Goal: Transaction & Acquisition: Purchase product/service

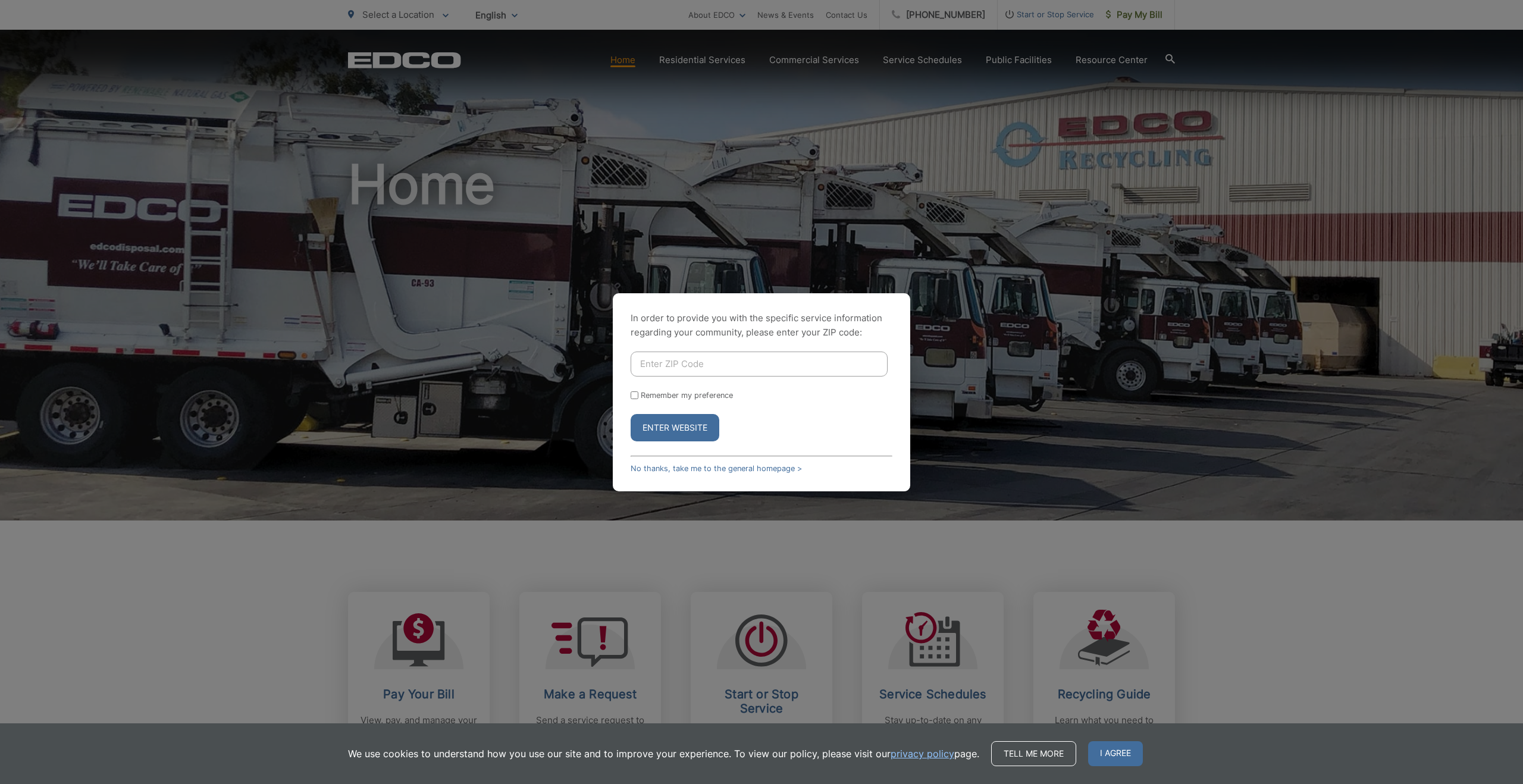
click at [757, 364] on input "Enter ZIP Code" at bounding box center [760, 363] width 257 height 25
type input "92101"
click at [680, 426] on button "Enter Website" at bounding box center [675, 428] width 89 height 27
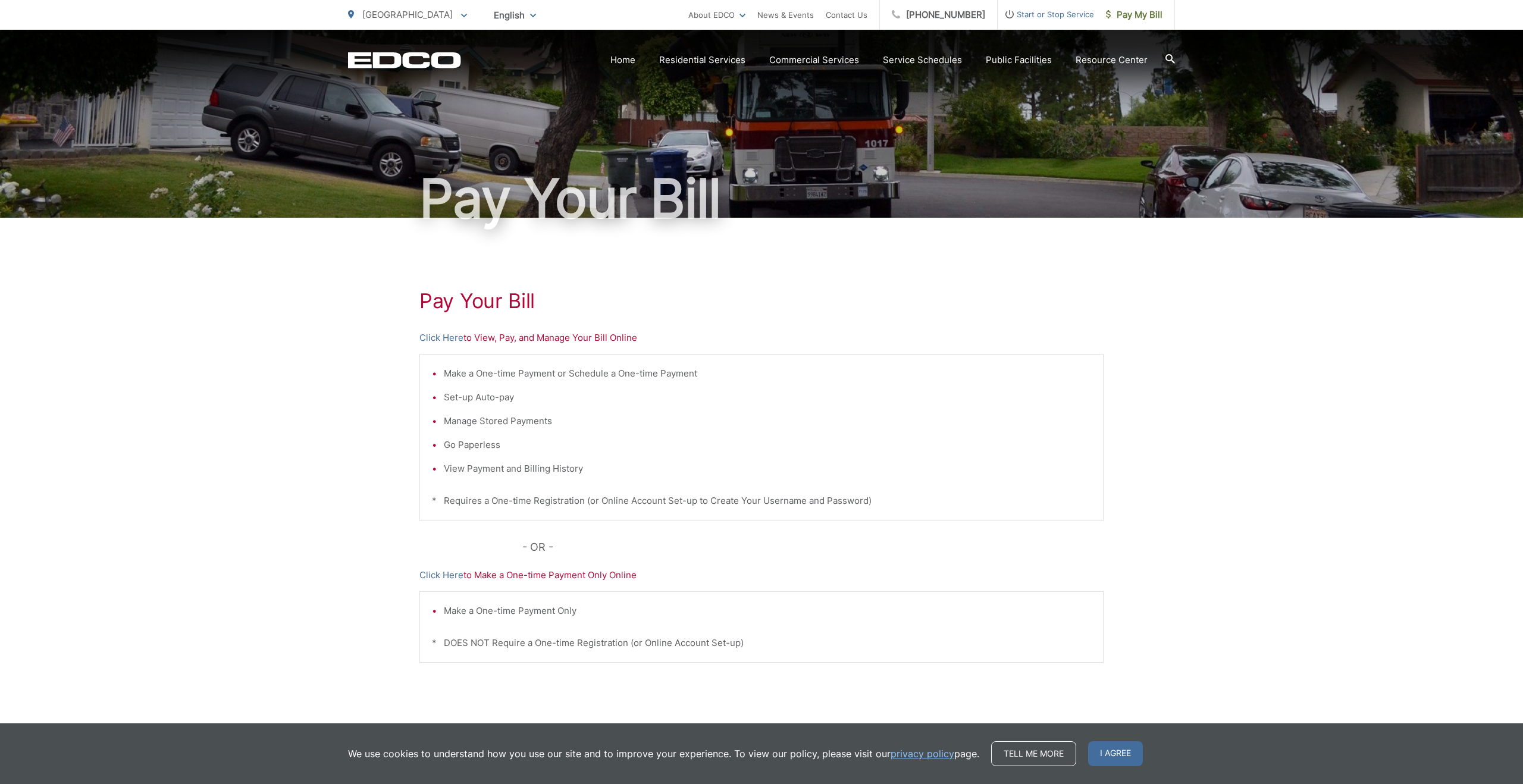
scroll to position [61, 0]
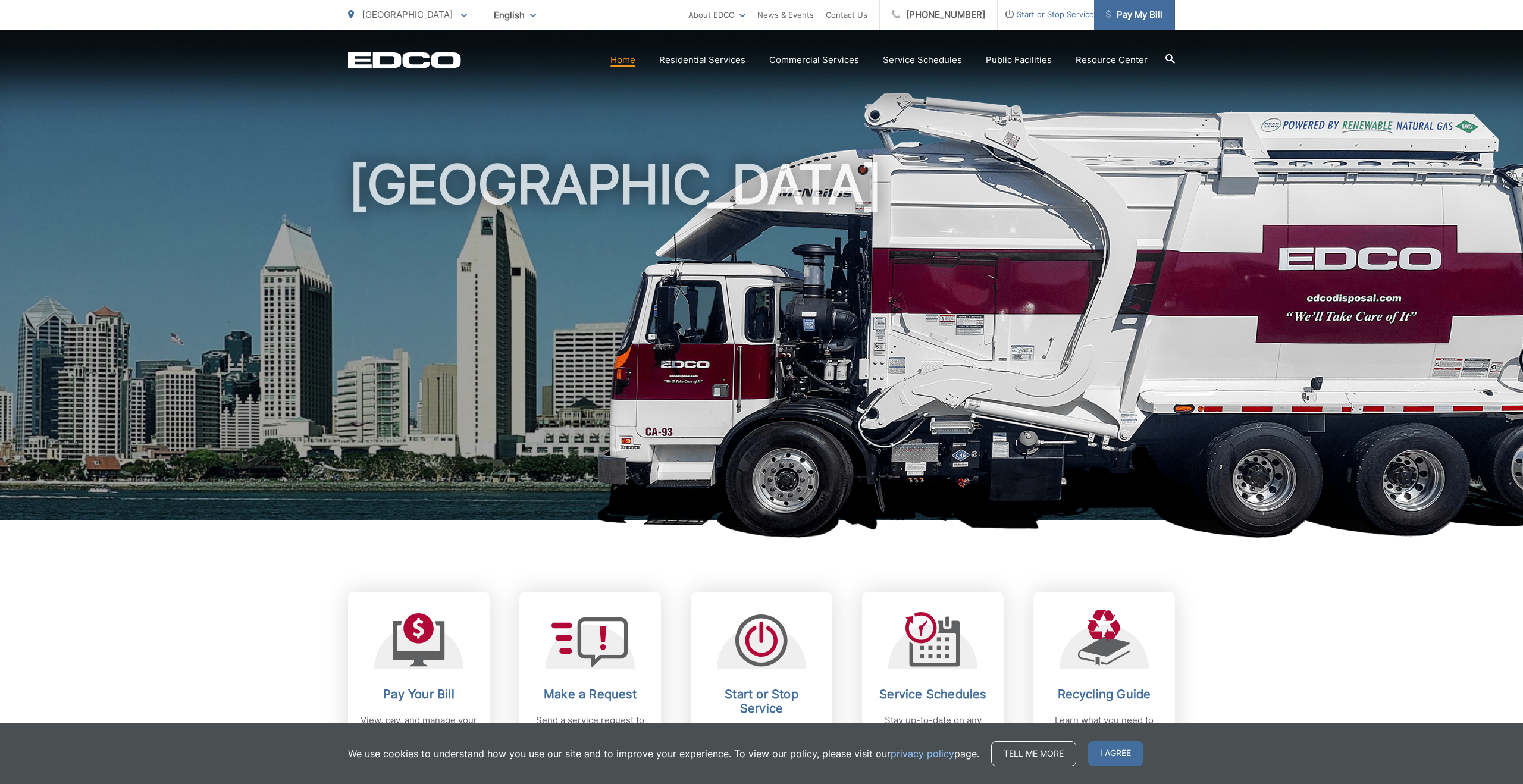
click at [1144, 12] on span "Pay My Bill" at bounding box center [1134, 15] width 57 height 14
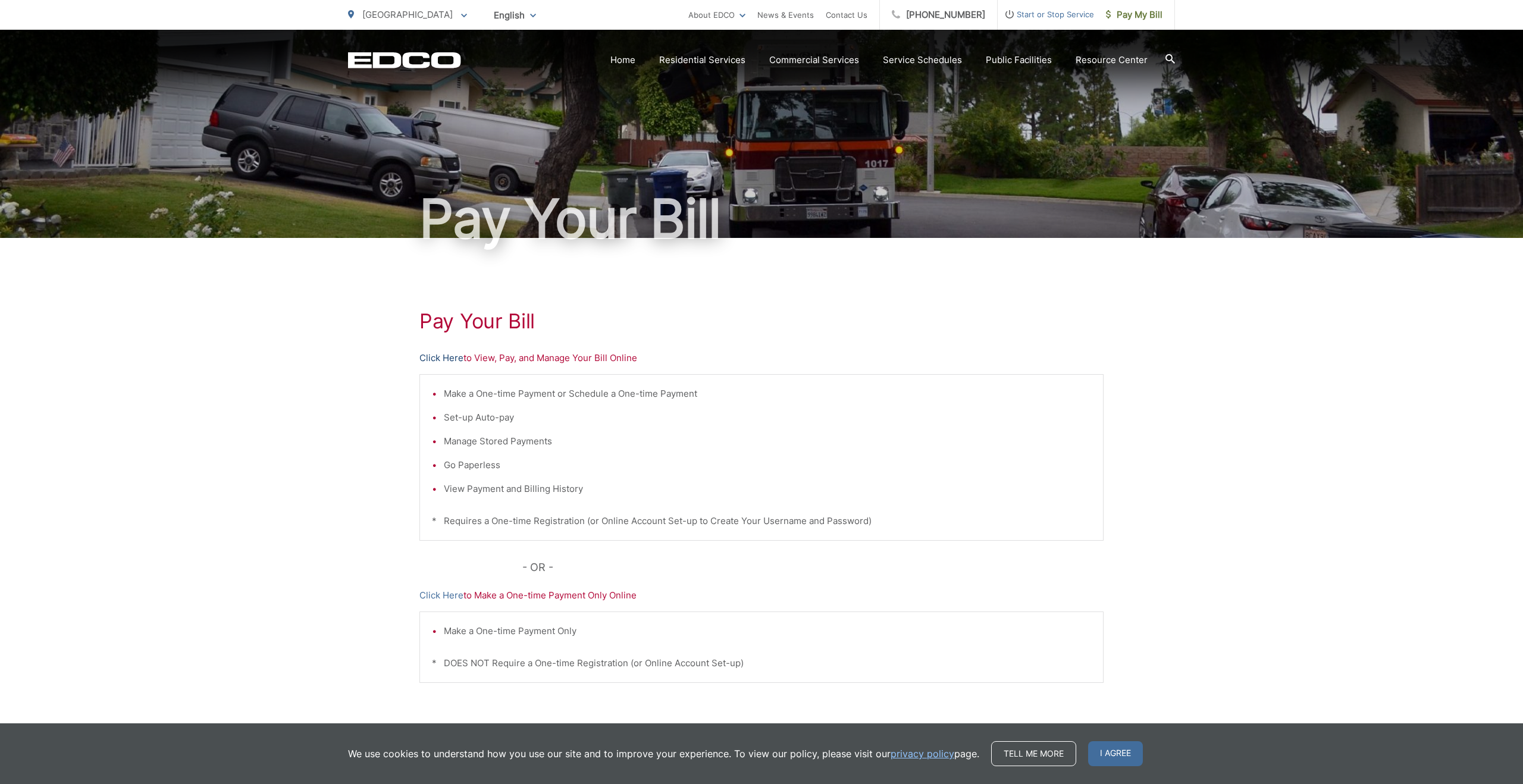
click at [443, 361] on link "Click Here" at bounding box center [441, 358] width 44 height 14
